Goal: Information Seeking & Learning: Learn about a topic

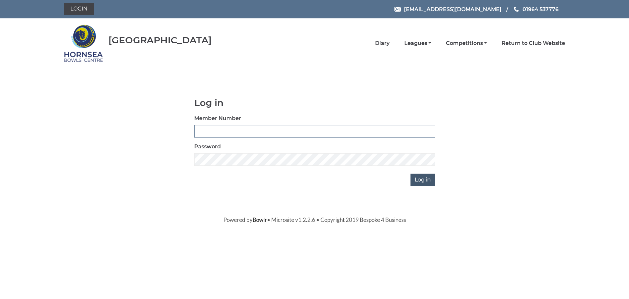
type input "1000"
click at [427, 184] on input "Log in" at bounding box center [423, 179] width 25 height 12
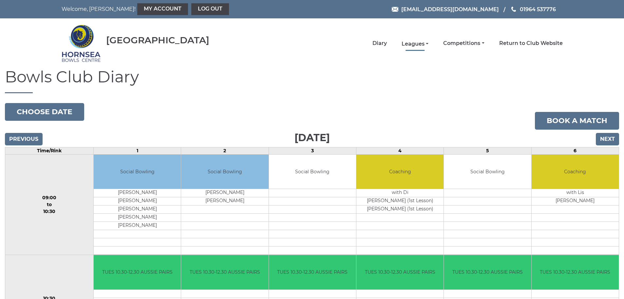
click at [422, 43] on link "Leagues" at bounding box center [415, 43] width 27 height 7
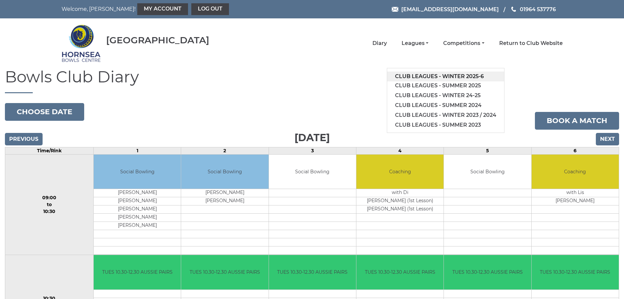
click at [455, 74] on link "Club leagues - Winter 2025-6" at bounding box center [445, 76] width 117 height 10
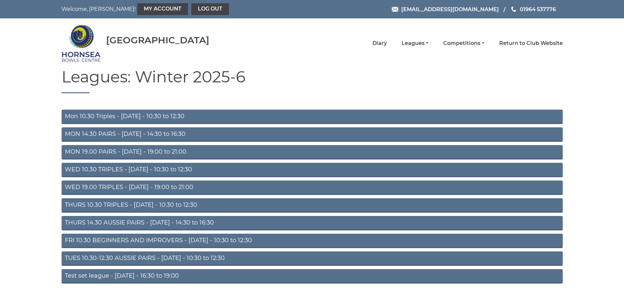
click at [150, 256] on link "TUES 10.30-12.30 AUSSIE PAIRS - [DATE] - 10:30 to 12:30" at bounding box center [313, 258] width 502 height 14
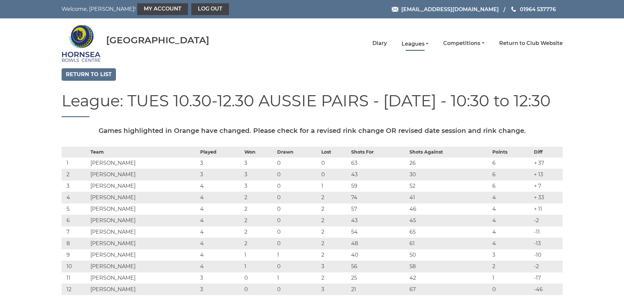
click at [427, 43] on link "Leagues" at bounding box center [415, 43] width 27 height 7
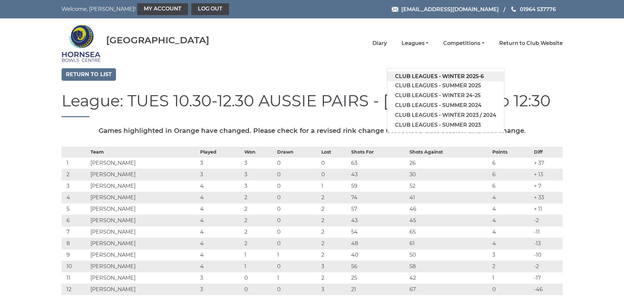
click at [435, 77] on link "Club leagues - Winter 2025-6" at bounding box center [445, 76] width 117 height 10
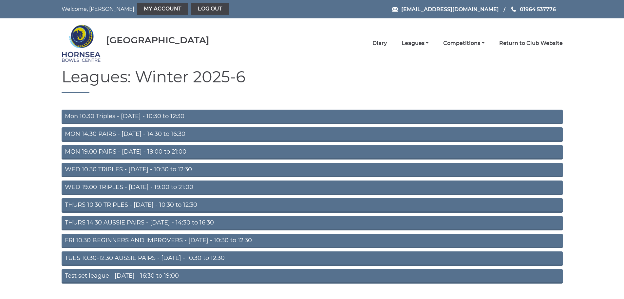
click at [158, 239] on link "FRI 10.30 BEGINNERS AND IMPROVERS - [DATE] - 10:30 to 12:30" at bounding box center [313, 240] width 502 height 14
